Goal: Task Accomplishment & Management: Manage account settings

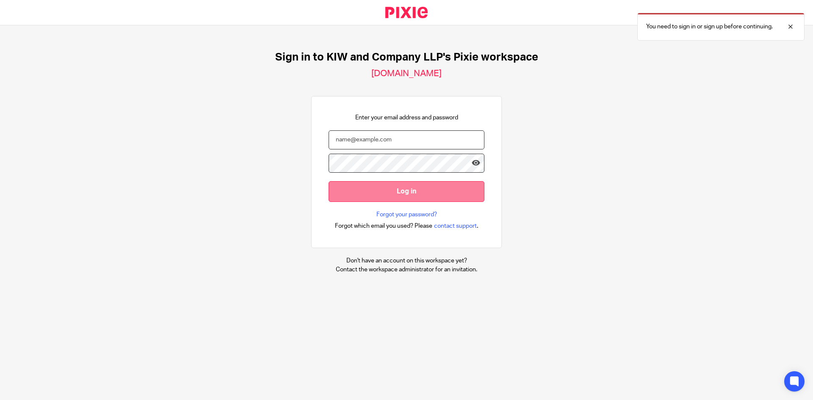
type input "samanthacheung@kiwllp.ca"
click at [399, 195] on input "Log in" at bounding box center [407, 191] width 156 height 21
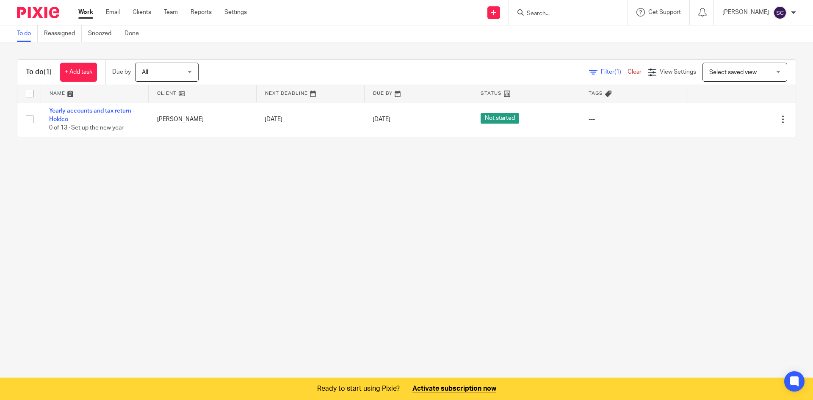
click at [430, 261] on main "To do Reassigned Snoozed Done To do (1) + Add task Due by All All [DATE] [DATE]…" at bounding box center [406, 200] width 813 height 400
click at [119, 8] on link "Email" at bounding box center [113, 12] width 14 height 8
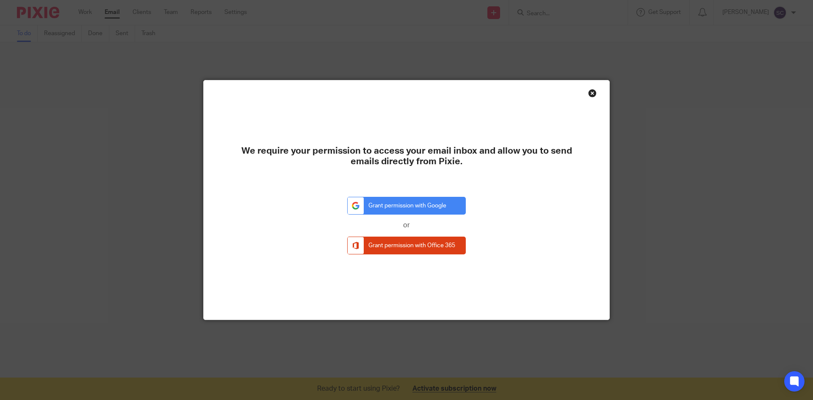
click at [588, 95] on div "Close this dialog window" at bounding box center [592, 93] width 8 height 8
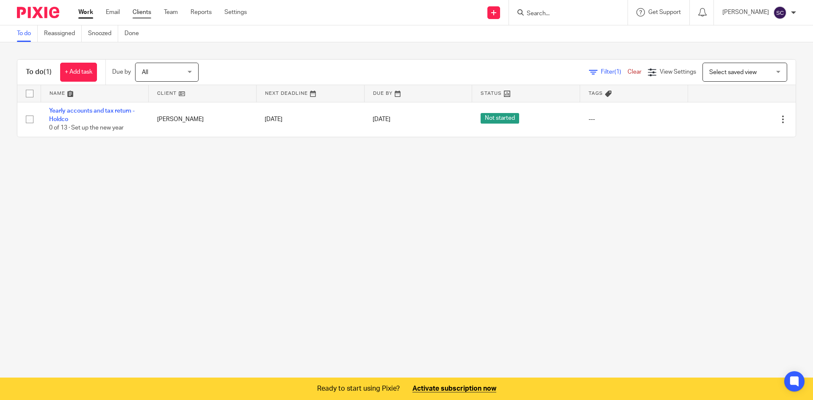
click at [144, 11] on link "Clients" at bounding box center [142, 12] width 19 height 8
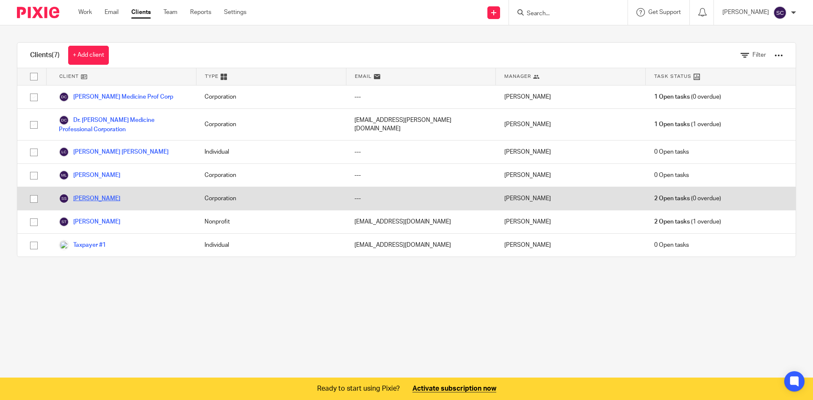
click at [86, 195] on link "[PERSON_NAME]" at bounding box center [89, 199] width 61 height 10
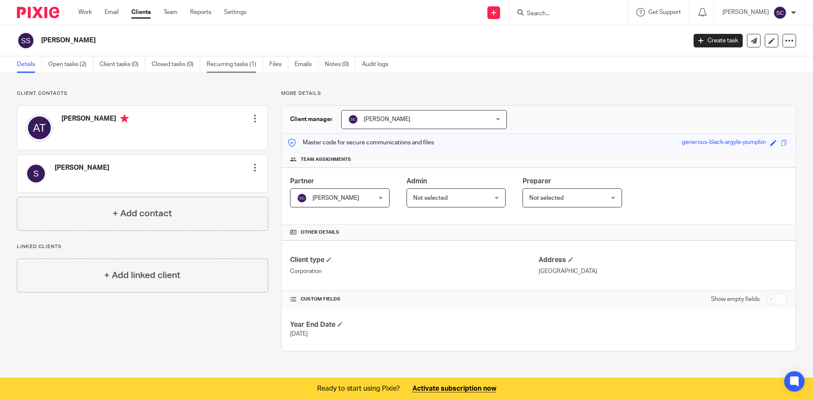
click at [241, 65] on link "Recurring tasks (1)" at bounding box center [235, 64] width 56 height 17
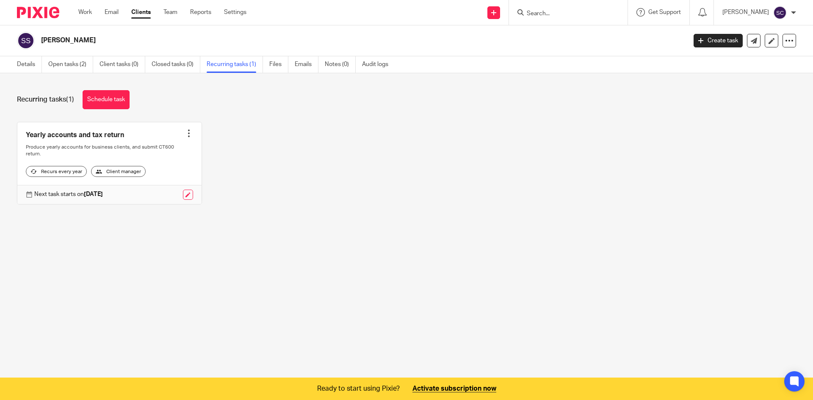
click at [189, 133] on div at bounding box center [189, 133] width 8 height 8
click at [111, 136] on link at bounding box center [109, 163] width 184 height 82
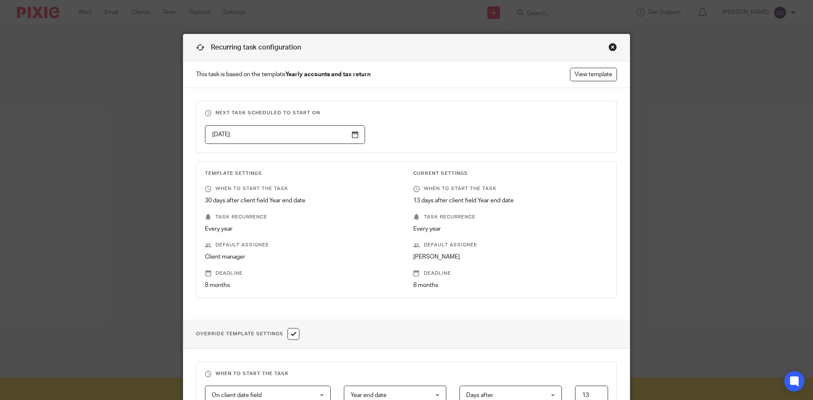
scroll to position [169, 0]
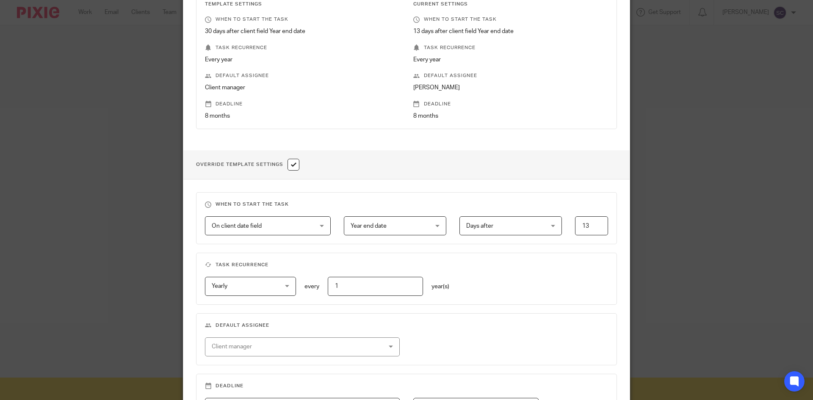
drag, startPoint x: 584, startPoint y: 225, endPoint x: 588, endPoint y: 225, distance: 4.7
click at [588, 225] on input "13" at bounding box center [591, 225] width 33 height 19
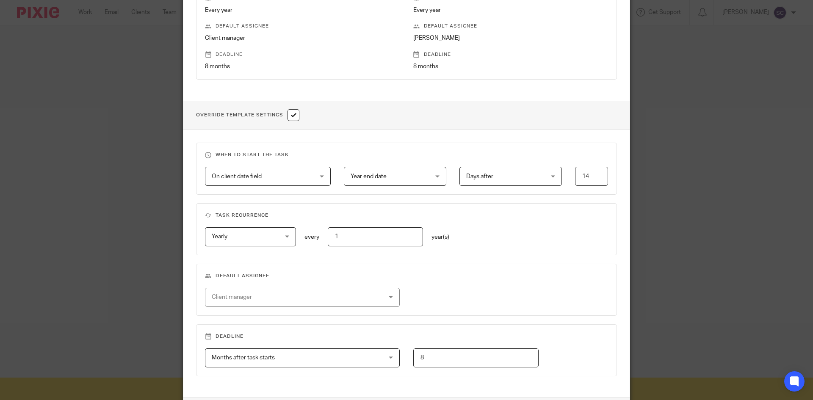
scroll to position [286, 0]
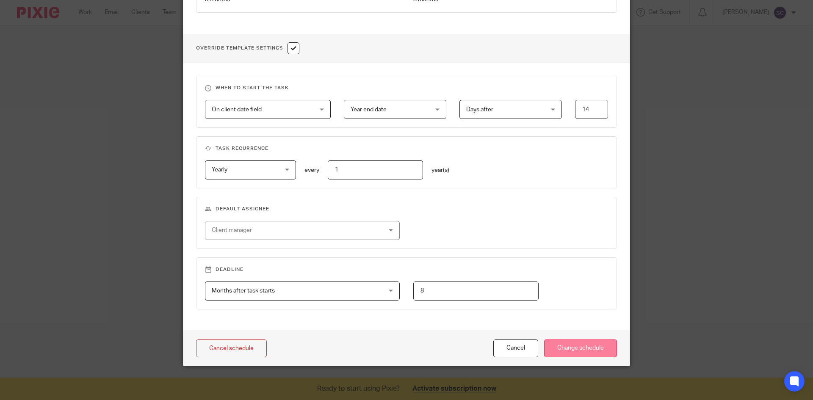
type input "14"
click at [581, 349] on input "Change schedule" at bounding box center [580, 349] width 73 height 18
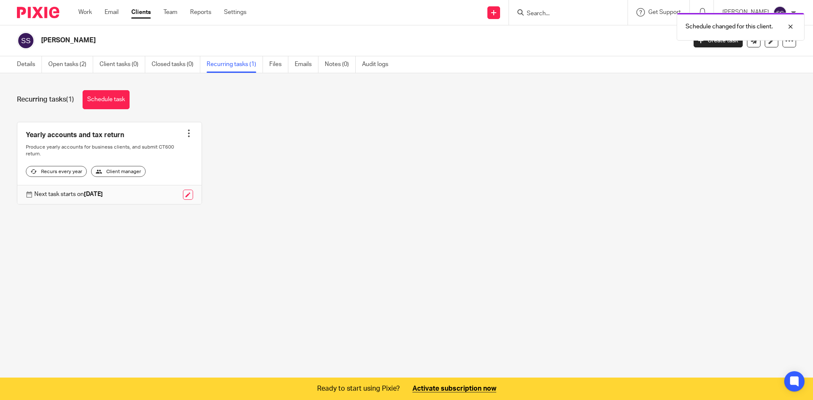
click at [411, 233] on div "Recurring tasks (1) Schedule task Yearly accounts and tax return Create task Cl…" at bounding box center [406, 153] width 813 height 161
click at [795, 23] on div at bounding box center [784, 27] width 23 height 10
click at [449, 251] on main "[PERSON_NAME] Create task Export data Merge Archive client Delete client Detail…" at bounding box center [406, 200] width 813 height 400
click at [82, 67] on link "Open tasks (2)" at bounding box center [70, 64] width 45 height 17
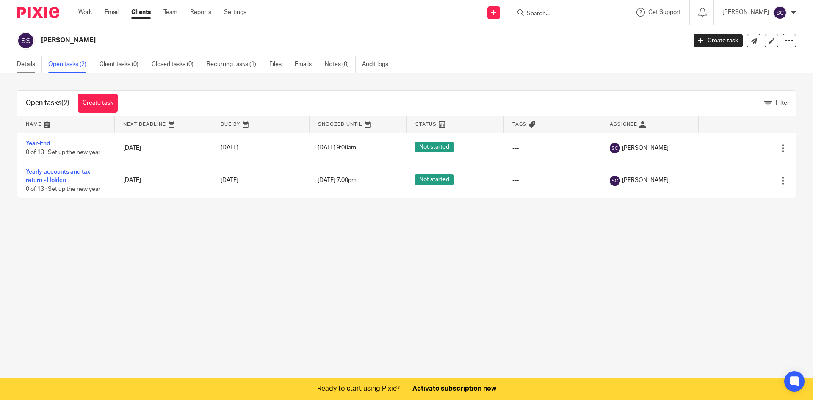
click at [36, 71] on link "Details" at bounding box center [29, 64] width 25 height 17
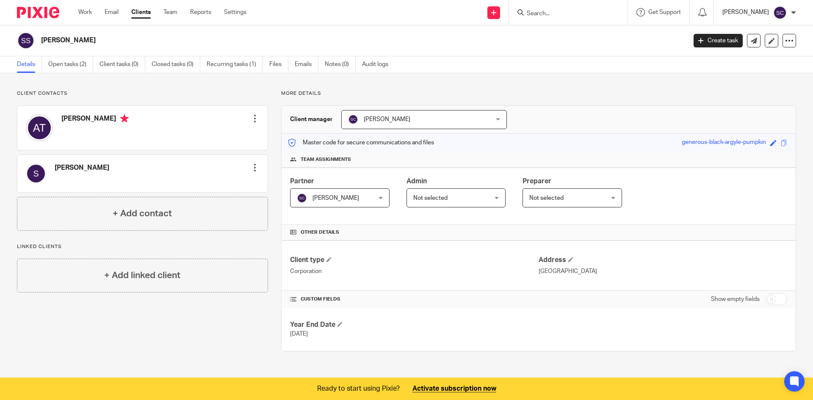
click at [728, 14] on p "[PERSON_NAME]" at bounding box center [746, 12] width 47 height 8
click at [194, 8] on link "Reports" at bounding box center [200, 12] width 21 height 8
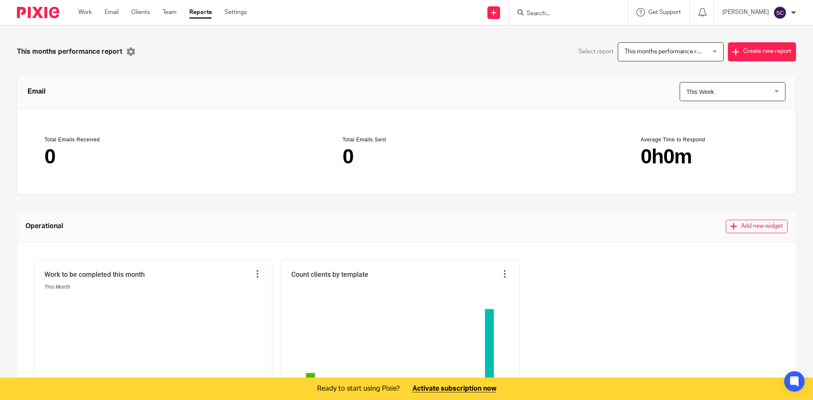
click at [95, 15] on ul "Work Email Clients Team Reports Settings" at bounding box center [168, 12] width 181 height 8
click at [91, 14] on link "Work" at bounding box center [85, 12] width 14 height 8
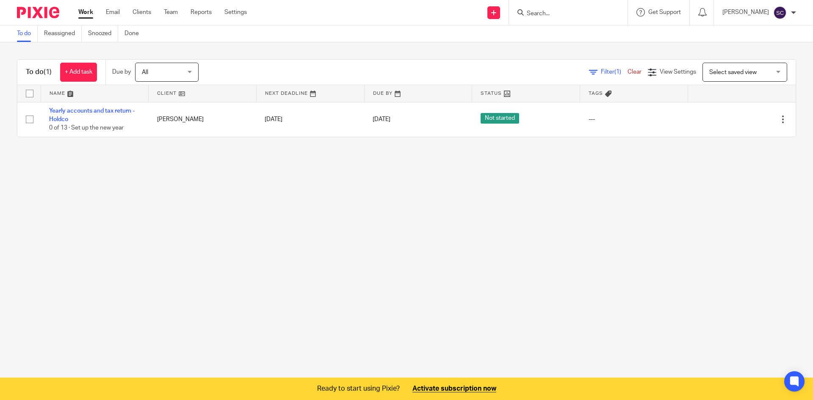
click at [155, 75] on span "All" at bounding box center [164, 72] width 45 height 18
click at [280, 63] on div "Filter (1) Clear View Settings View Settings (1) Filters Clear Save Manage save…" at bounding box center [504, 72] width 582 height 19
click at [285, 54] on div "To do (1) + Add task Due by All All [DATE] [DATE] This week Next week This mont…" at bounding box center [406, 98] width 813 height 112
click at [709, 74] on span "Select saved view" at bounding box center [732, 72] width 47 height 6
click at [666, 79] on div "Filter (1) Clear View Settings View Settings (1) Filters Clear Save Manage save…" at bounding box center [504, 72] width 582 height 19
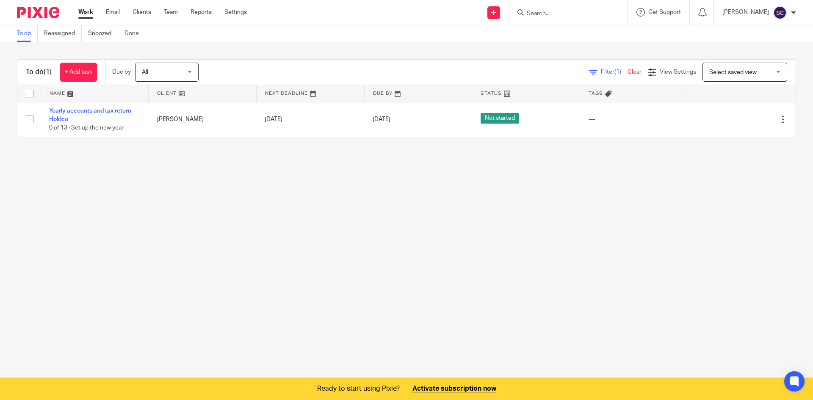
click at [659, 67] on div "Filter (1) Clear View Settings View Settings (1) Filters Clear Save Manage save…" at bounding box center [504, 72] width 582 height 19
click at [660, 72] on span "View Settings" at bounding box center [678, 72] width 36 height 6
click at [651, 102] on span "Manage saved views" at bounding box center [625, 105] width 54 height 6
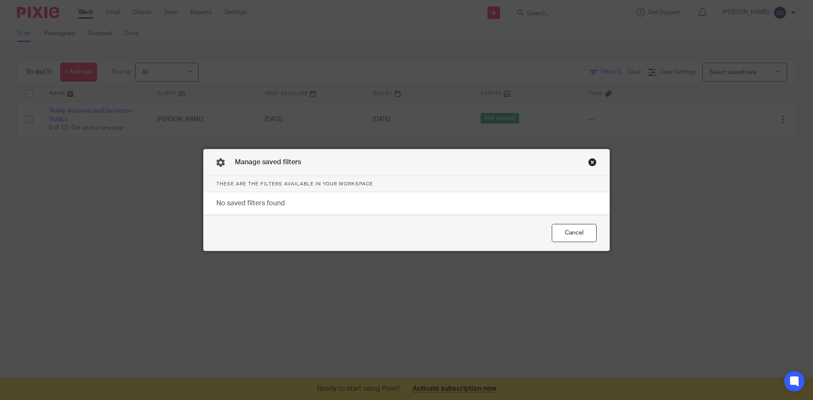
click at [592, 167] on div "Manage saved filters" at bounding box center [407, 162] width 406 height 27
click at [590, 163] on div "Close this dialog window" at bounding box center [592, 162] width 8 height 8
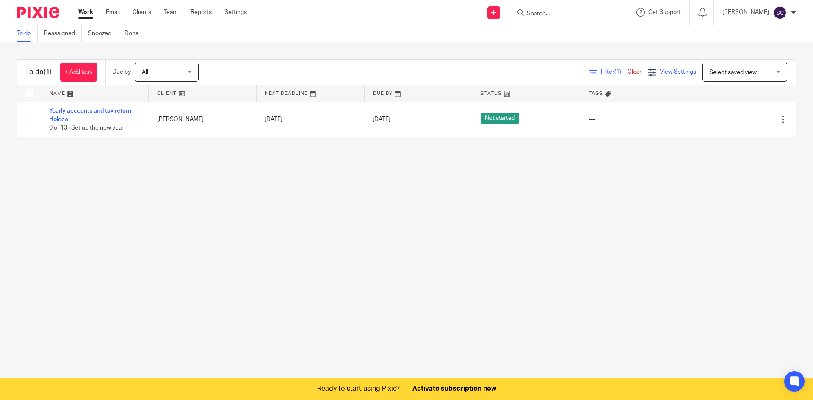
click at [664, 71] on span "View Settings" at bounding box center [678, 72] width 36 height 6
click at [519, 55] on div "To do (1) + Add task Due by All All [DATE] [DATE] This week Next week This mont…" at bounding box center [406, 98] width 813 height 112
click at [587, 65] on div "Filter (1) Clear View Settings View Settings (1) Filters Clear Save Manage save…" at bounding box center [504, 72] width 582 height 19
click at [601, 71] on span "Filter (1)" at bounding box center [614, 72] width 27 height 6
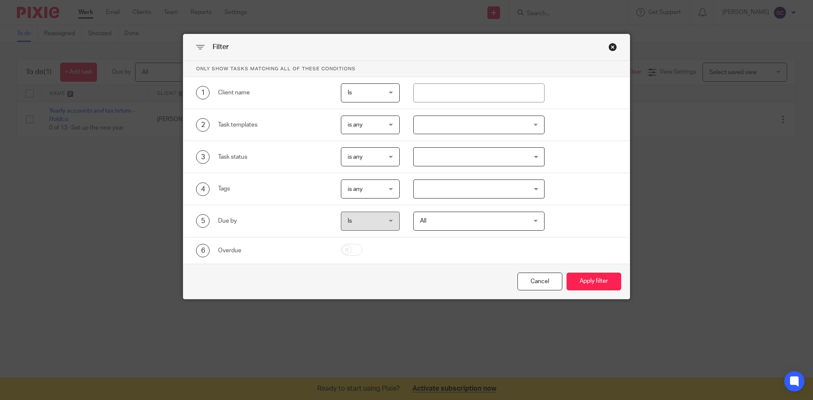
click at [344, 131] on div "is any is any" at bounding box center [370, 125] width 59 height 19
click at [436, 111] on div "2 Task templates is any is any is any is none is_any Bookkeeping Personal tax V…" at bounding box center [406, 125] width 446 height 32
click at [441, 127] on div at bounding box center [479, 125] width 132 height 19
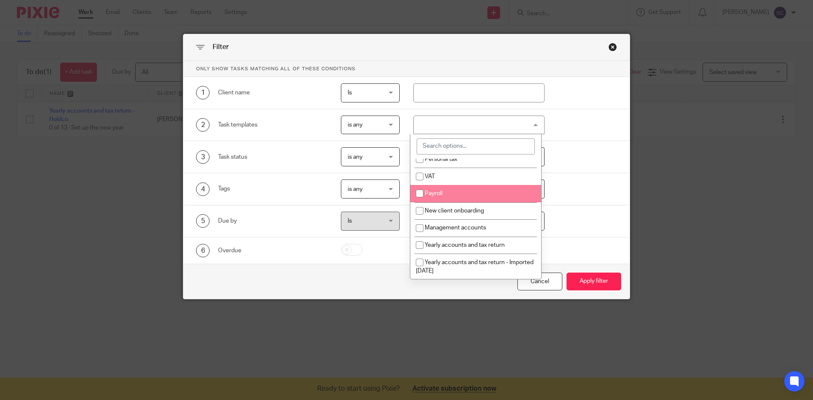
scroll to position [52, 0]
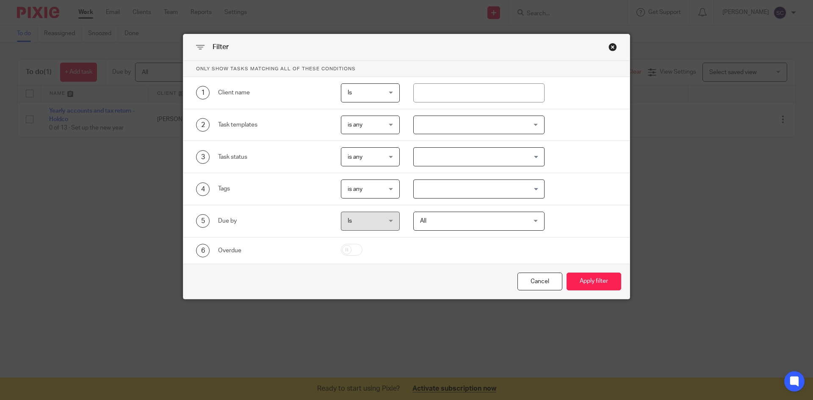
click at [472, 52] on div "Filter" at bounding box center [406, 47] width 446 height 27
click at [486, 161] on input "Search for option" at bounding box center [477, 156] width 125 height 15
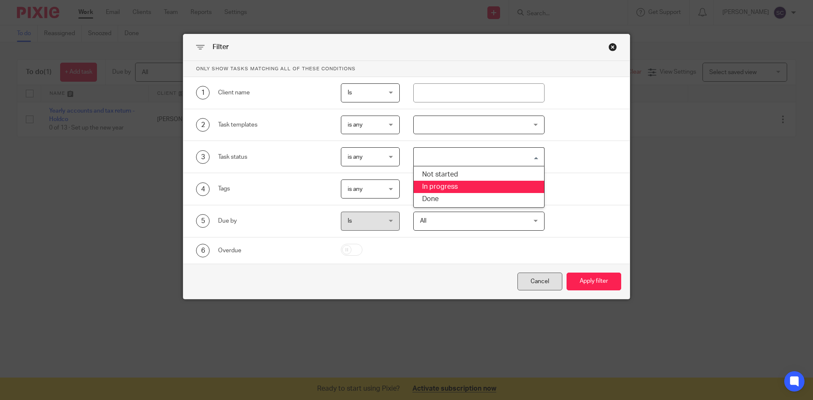
click at [537, 285] on div "Cancel" at bounding box center [540, 282] width 45 height 18
